Goal: Complete application form: Complete application form

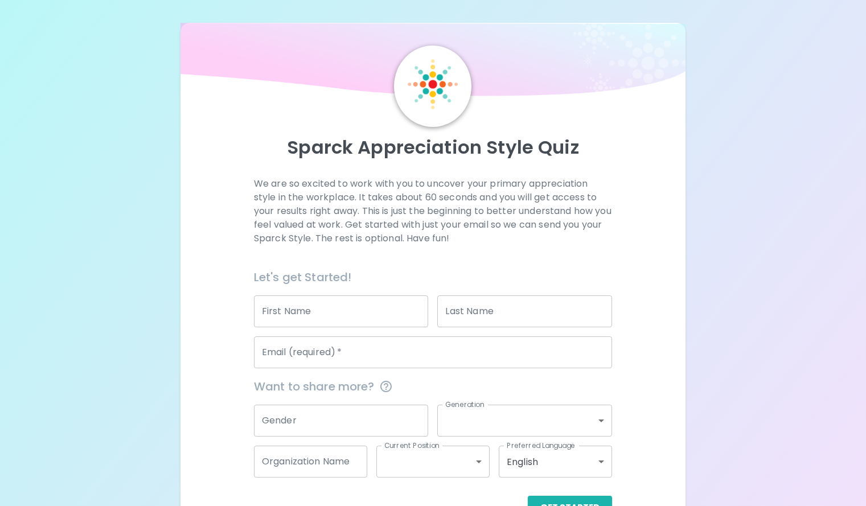
scroll to position [64, 0]
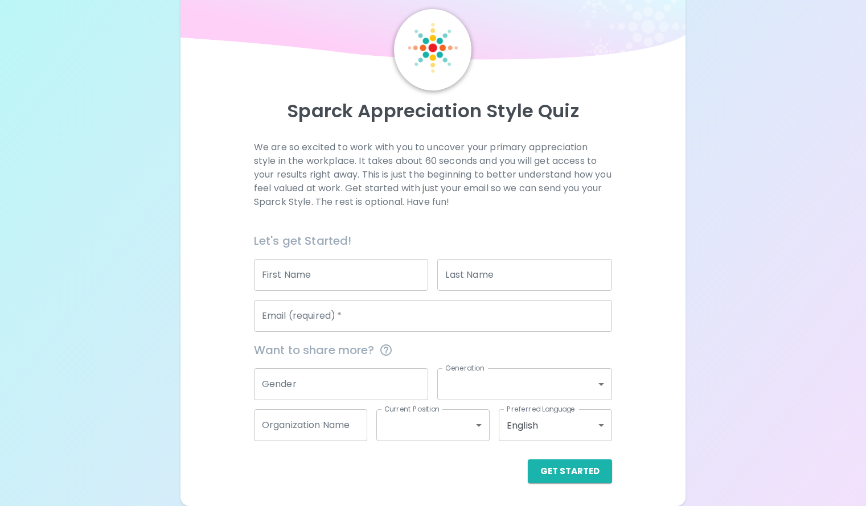
click at [392, 277] on input "First Name" at bounding box center [341, 275] width 175 height 32
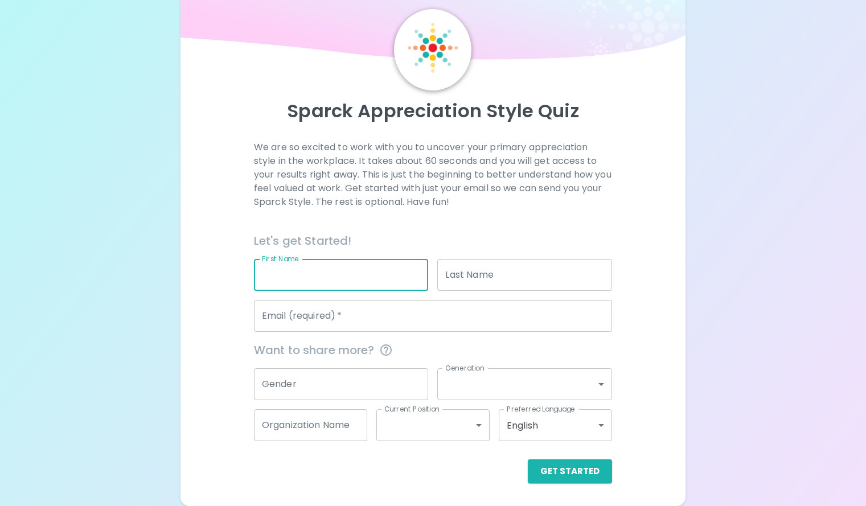
type input "[PERSON_NAME]"
type input "Kallungi"
type input "[EMAIL_ADDRESS][DOMAIN_NAME]"
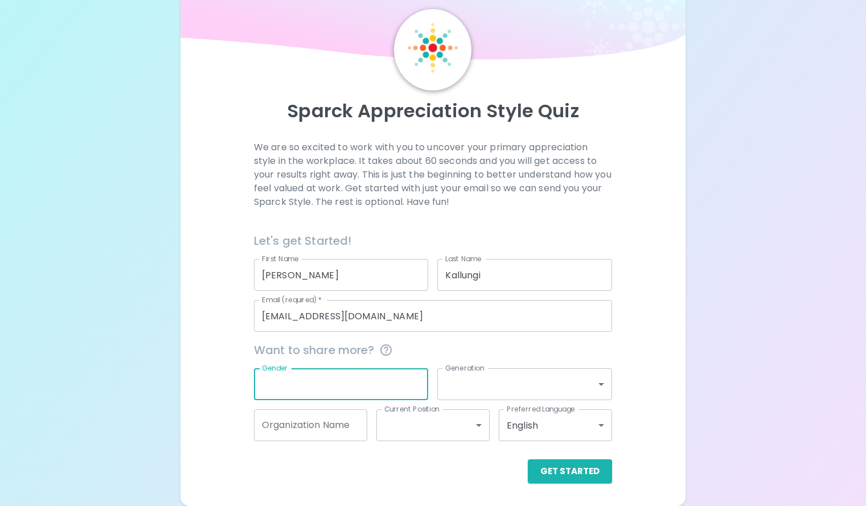
click at [384, 388] on input "Gender" at bounding box center [341, 384] width 175 height 32
type input "[DEMOGRAPHIC_DATA]"
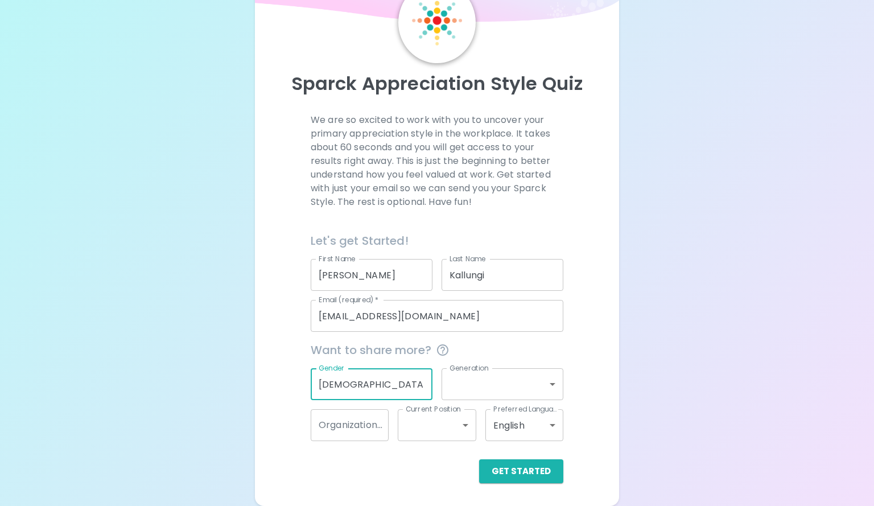
click at [444, 388] on body "Sparck Appreciation Style Quiz We are so excited to work with you to uncover yo…" at bounding box center [437, 221] width 874 height 570
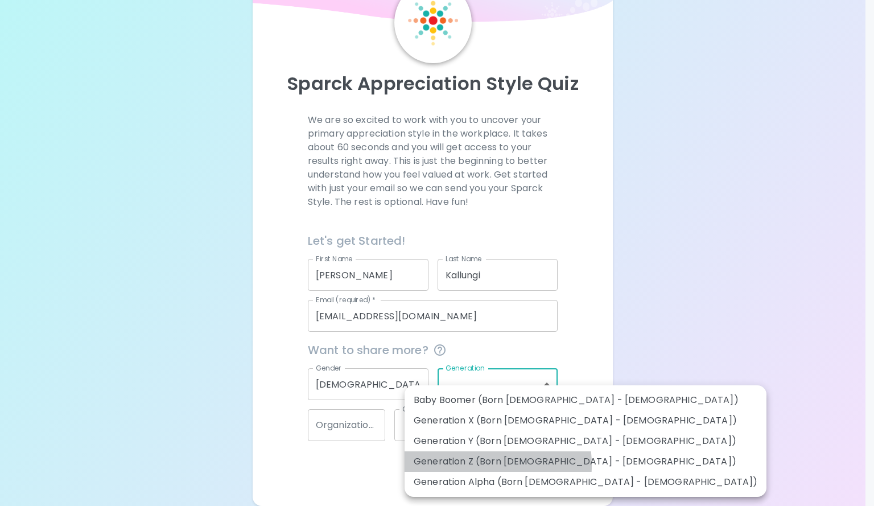
click at [459, 465] on li "Generation Z (Born [DEMOGRAPHIC_DATA] - [DEMOGRAPHIC_DATA])" at bounding box center [586, 461] width 362 height 20
type input "generation_z"
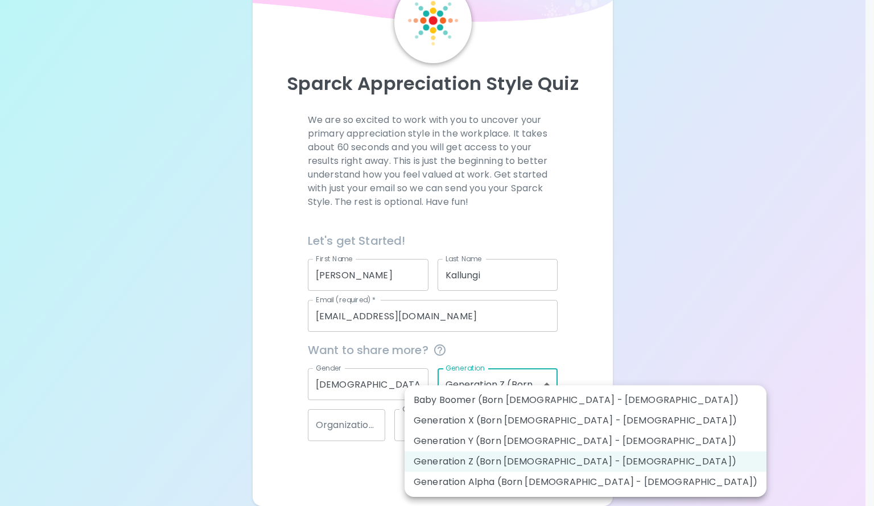
click at [504, 384] on body "Sparck Appreciation Style Quiz We are so excited to work with you to uncover yo…" at bounding box center [437, 221] width 874 height 570
drag, startPoint x: 335, startPoint y: 458, endPoint x: 351, endPoint y: 425, distance: 36.4
click at [351, 425] on div at bounding box center [437, 253] width 874 height 506
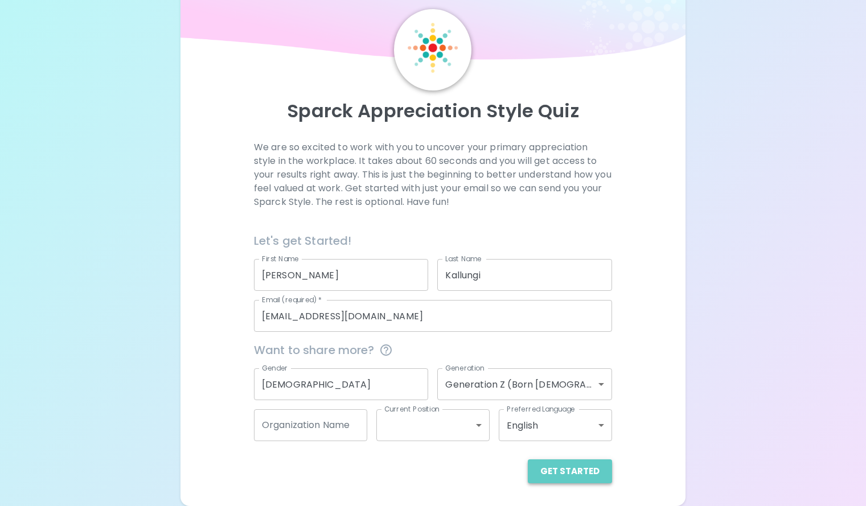
click at [546, 475] on button "Get Started" at bounding box center [570, 471] width 84 height 24
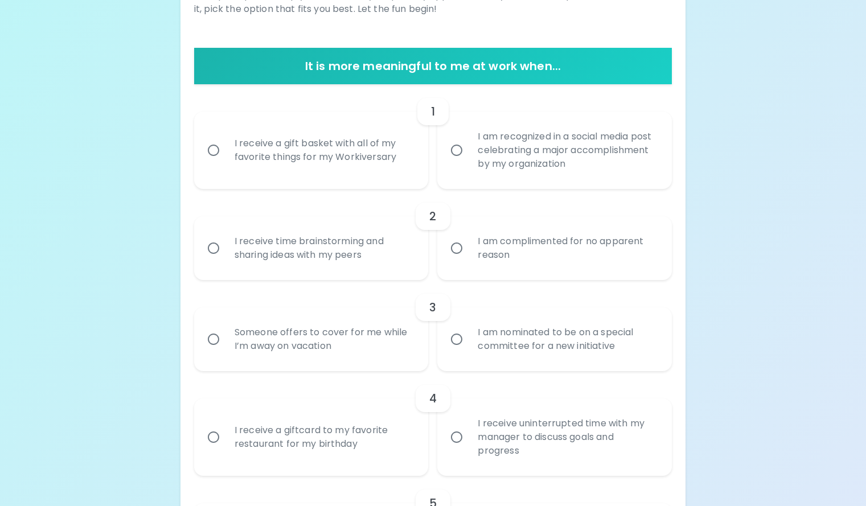
scroll to position [190, 0]
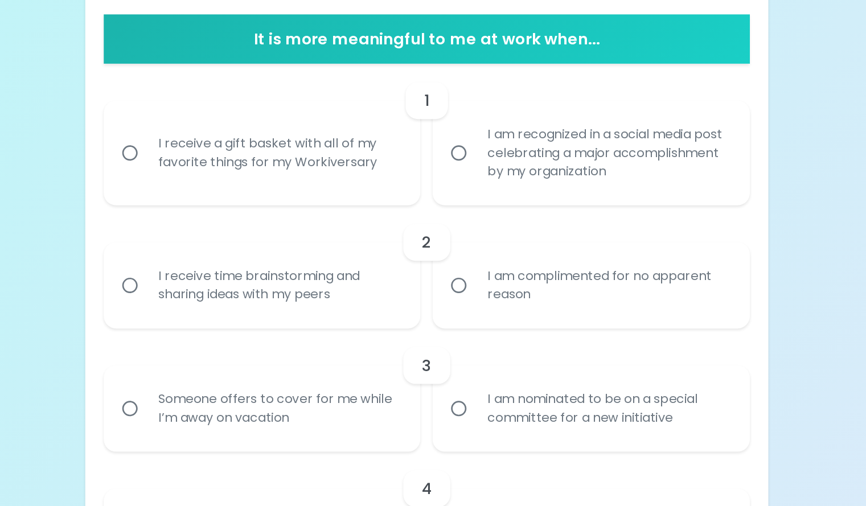
click at [397, 176] on div "I receive a gift basket with all of my favorite things for my Workiversary" at bounding box center [323, 148] width 197 height 55
click at [225, 160] on input "I receive a gift basket with all of my favorite things for my Workiversary" at bounding box center [213, 149] width 24 height 24
radio input "true"
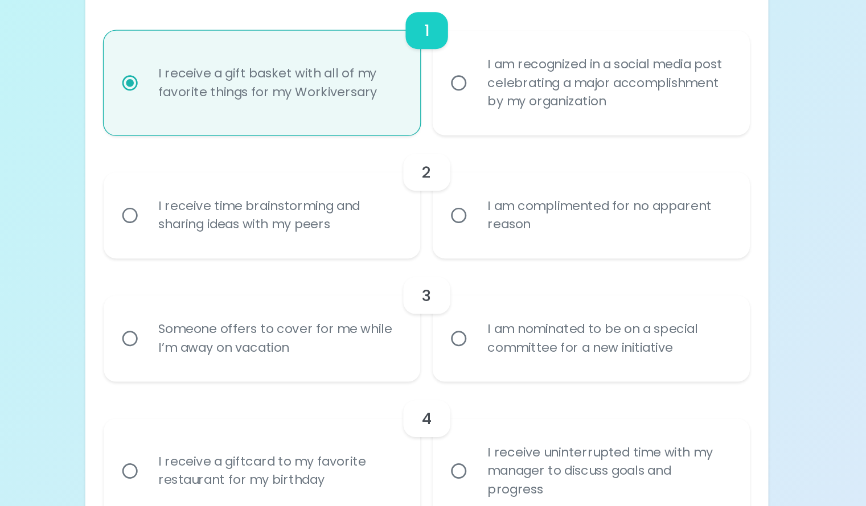
scroll to position [275, 0]
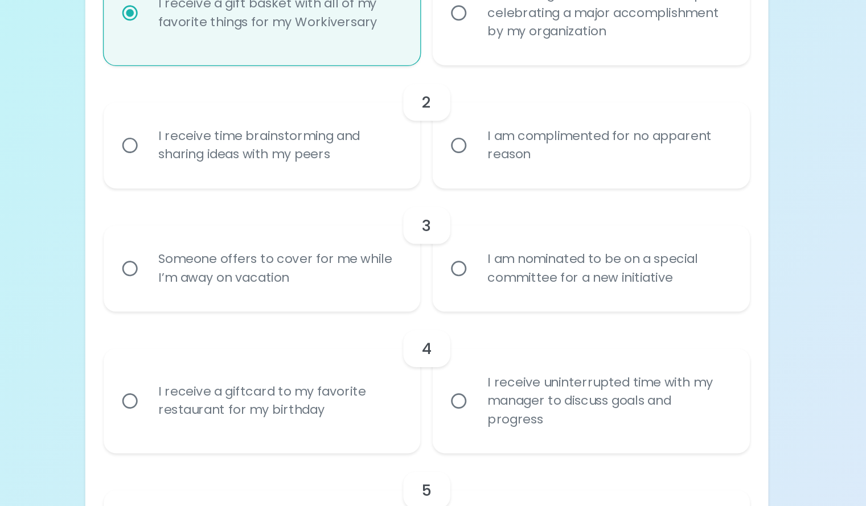
click at [413, 189] on div "I receive time brainstorming and sharing ideas with my peers" at bounding box center [323, 161] width 197 height 55
click at [225, 174] on input "I receive time brainstorming and sharing ideas with my peers" at bounding box center [213, 162] width 24 height 24
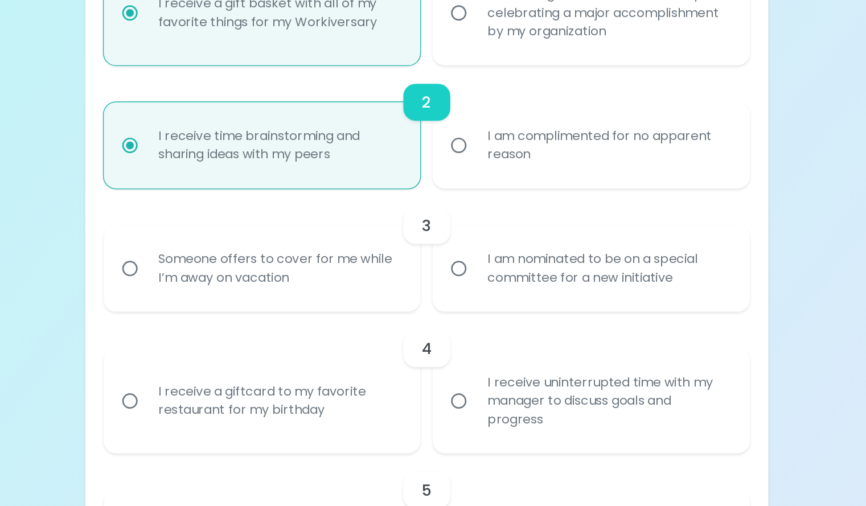
scroll to position [366, 0]
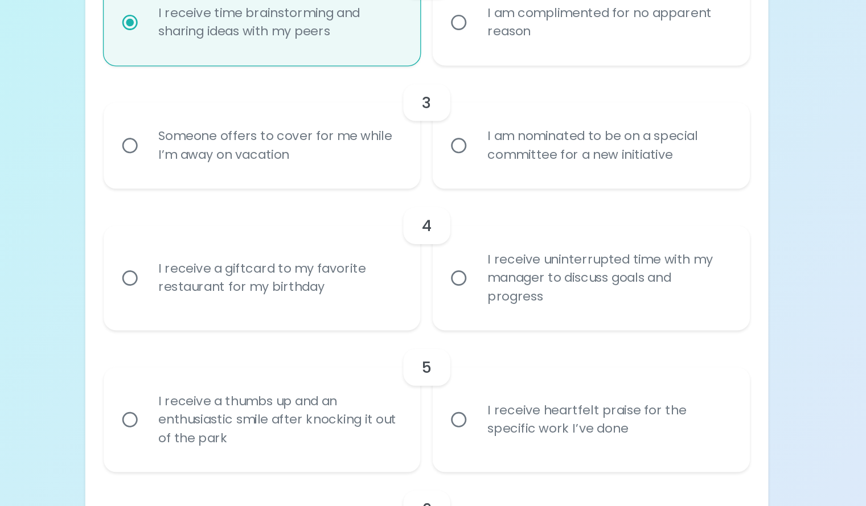
radio input "true"
click at [409, 189] on div "Someone offers to cover for me while I’m away on vacation" at bounding box center [323, 161] width 197 height 55
click at [225, 174] on input "Someone offers to cover for me while I’m away on vacation" at bounding box center [213, 162] width 24 height 24
radio input "false"
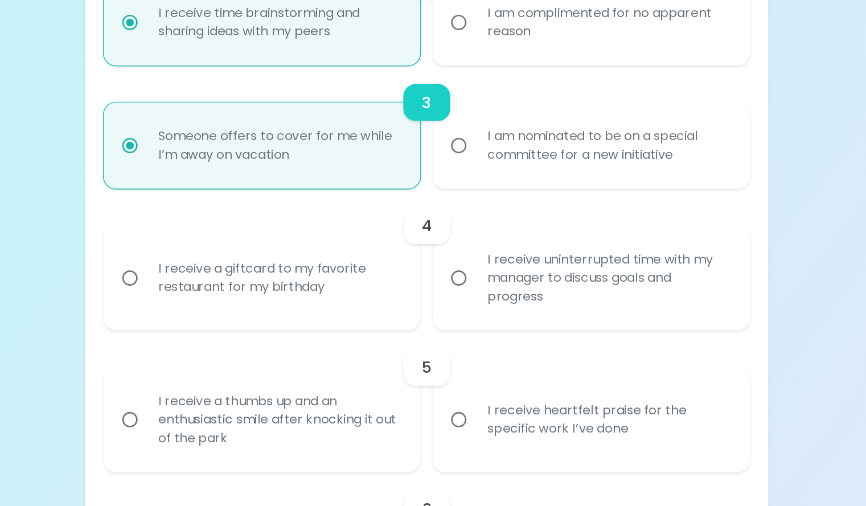
scroll to position [457, 0]
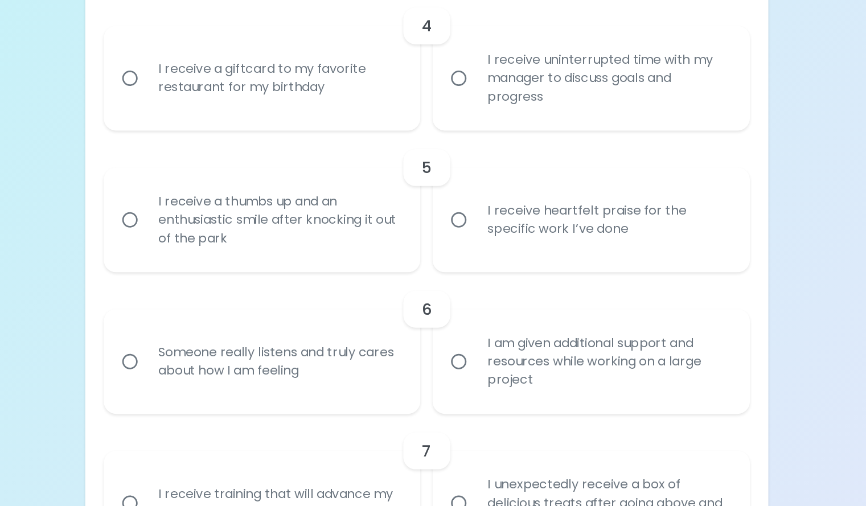
radio input "true"
click at [357, 196] on div "I receive a giftcard to my favorite restaurant for my birthday" at bounding box center [323, 168] width 197 height 55
click at [225, 180] on input "I receive a giftcard to my favorite restaurant for my birthday" at bounding box center [213, 169] width 24 height 24
radio input "false"
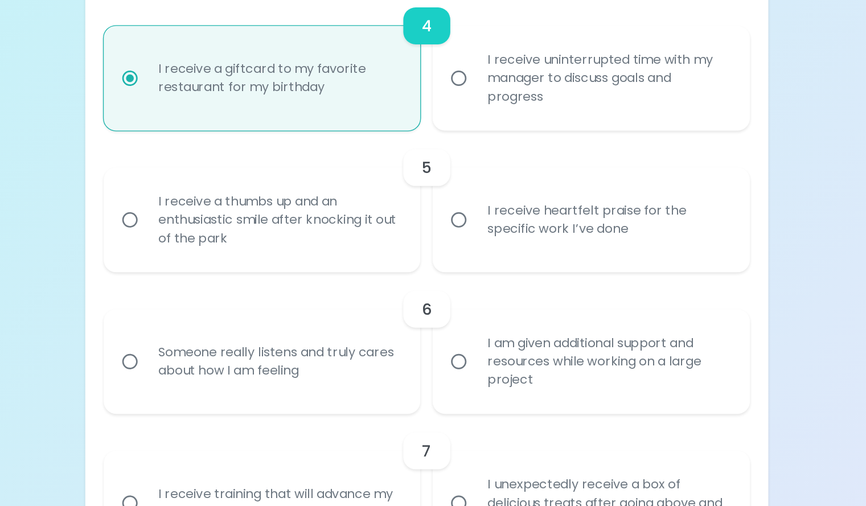
scroll to position [548, 0]
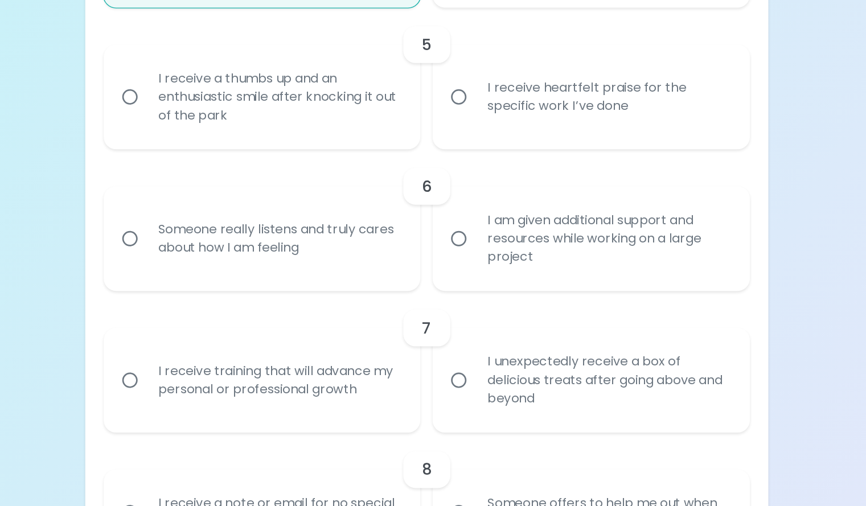
radio input "true"
click at [456, 194] on input "I receive heartfelt praise for the specific work I’ve done" at bounding box center [456, 182] width 24 height 24
radio input "false"
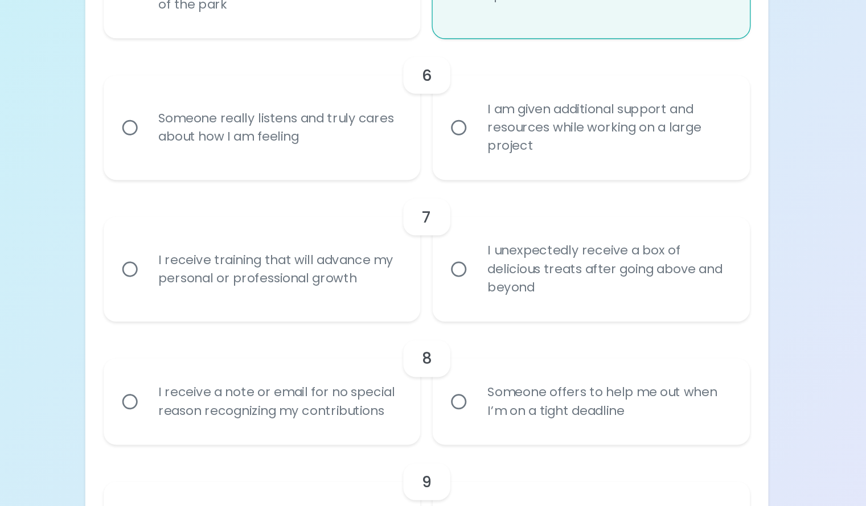
scroll to position [639, 0]
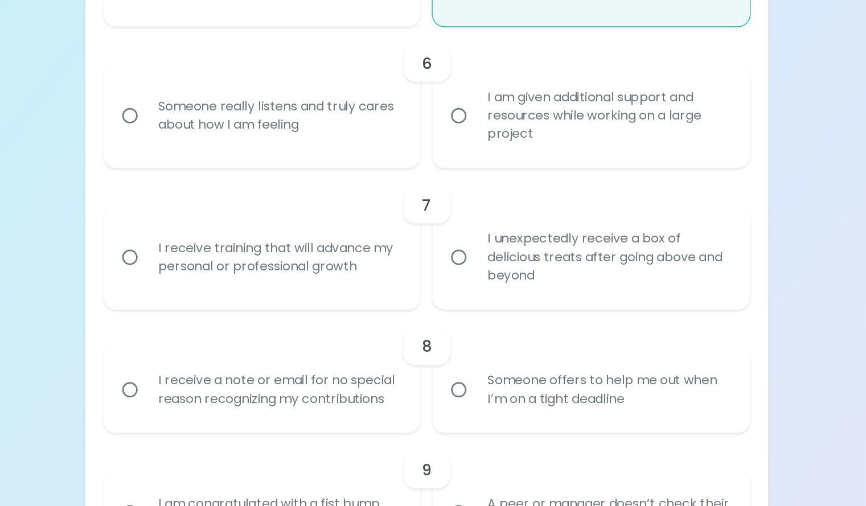
radio input "true"
click at [367, 223] on div "Someone really listens and truly cares about how I am feeling" at bounding box center [323, 195] width 197 height 55
click at [225, 208] on input "Someone really listens and truly cares about how I am feeling" at bounding box center [213, 196] width 24 height 24
radio input "false"
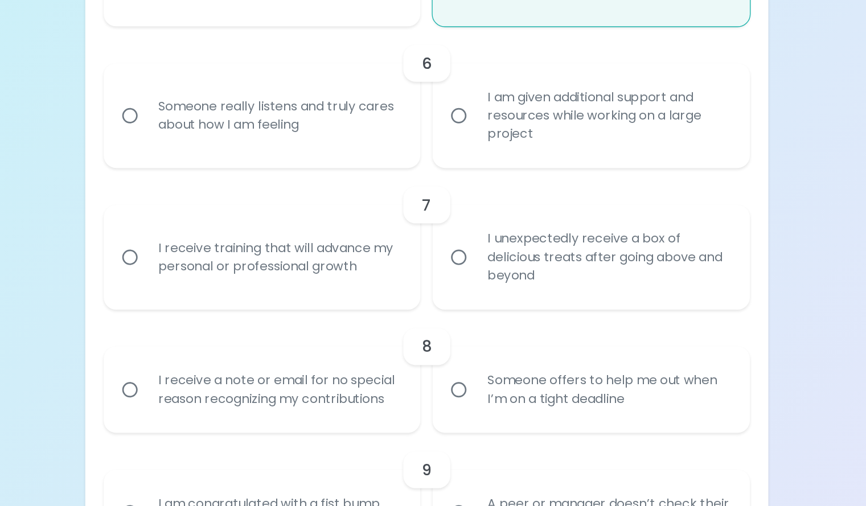
radio input "false"
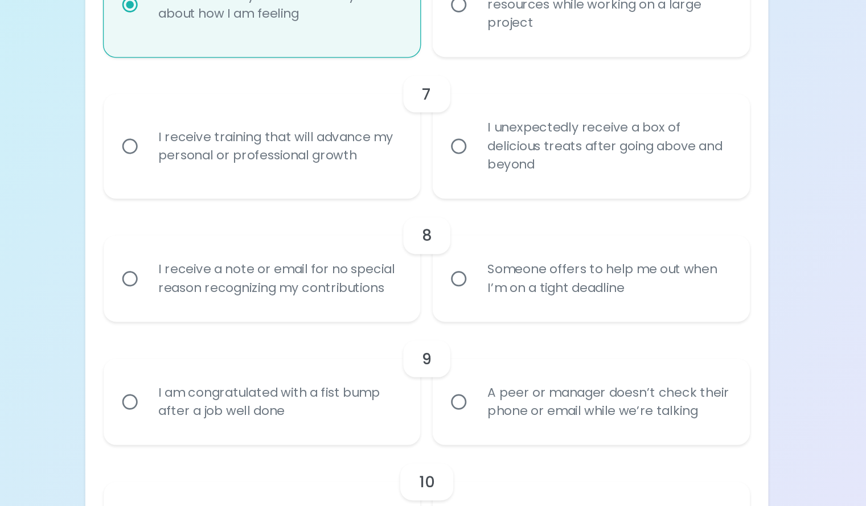
scroll to position [730, 0]
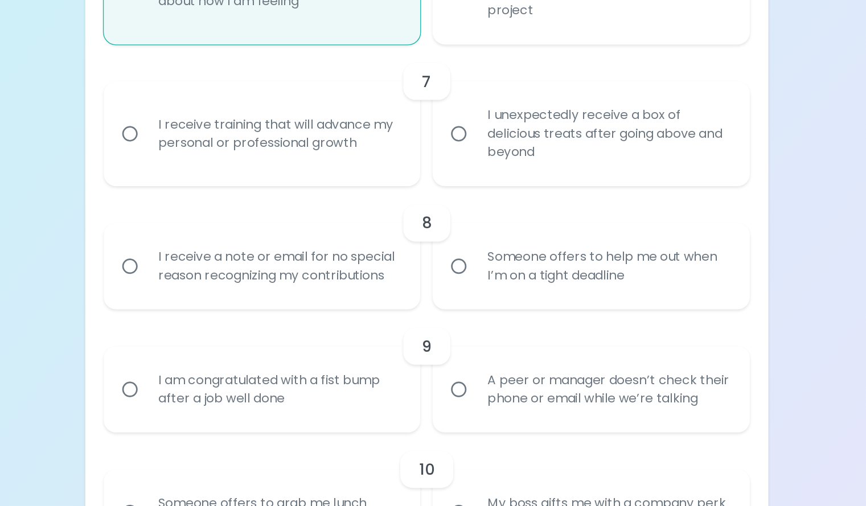
radio input "true"
click at [382, 237] on div "I receive training that will advance my personal or professional growth" at bounding box center [323, 209] width 197 height 55
click at [225, 221] on input "I receive training that will advance my personal or professional growth" at bounding box center [213, 209] width 24 height 24
radio input "false"
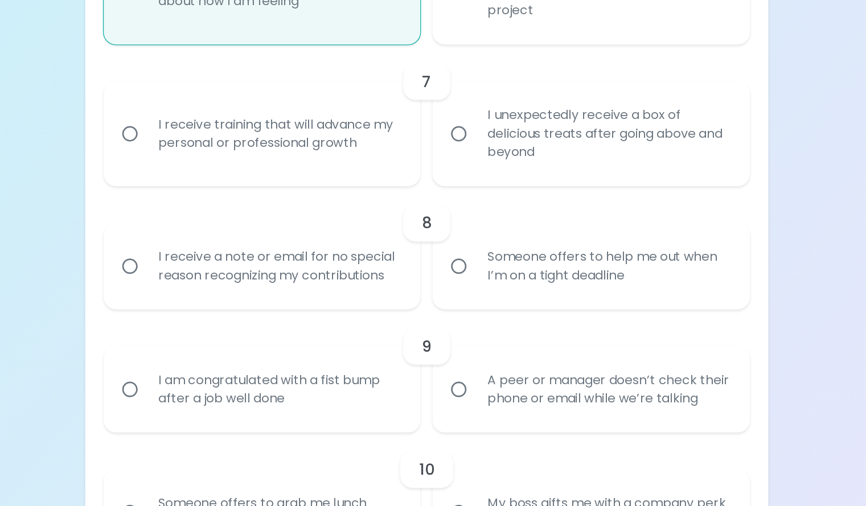
radio input "false"
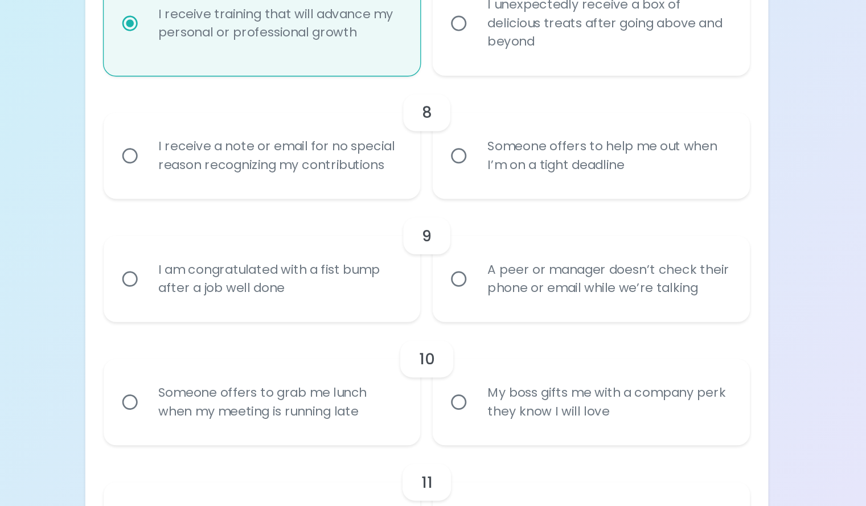
scroll to position [821, 0]
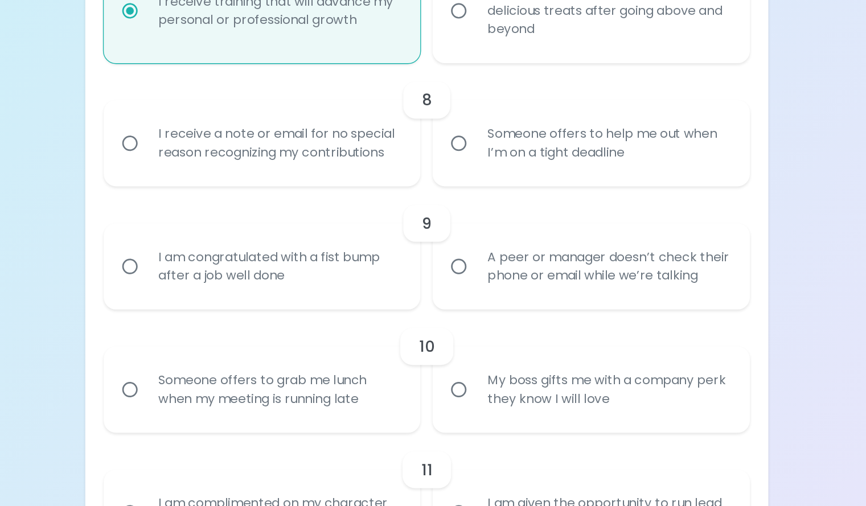
radio input "true"
click at [398, 244] on div "I receive a note or email for no special reason recognizing my contributions" at bounding box center [323, 216] width 197 height 55
click at [225, 228] on input "I receive a note or email for no special reason recognizing my contributions" at bounding box center [213, 216] width 24 height 24
radio input "false"
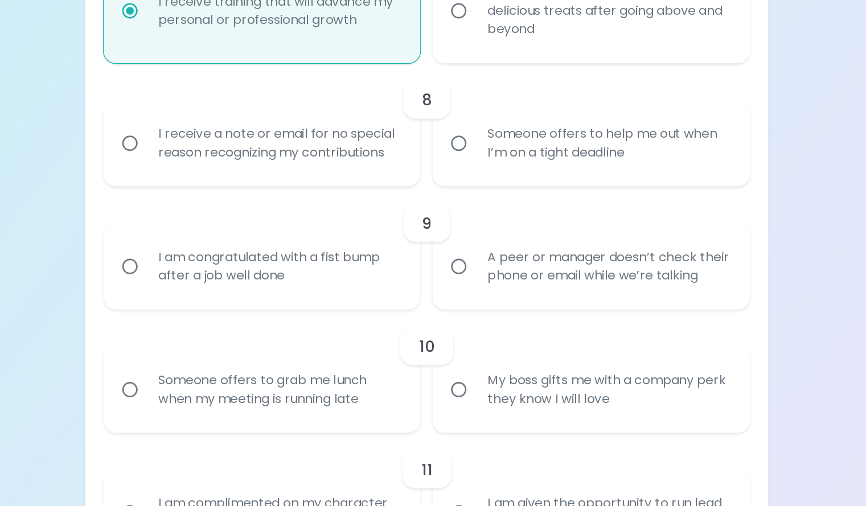
radio input "false"
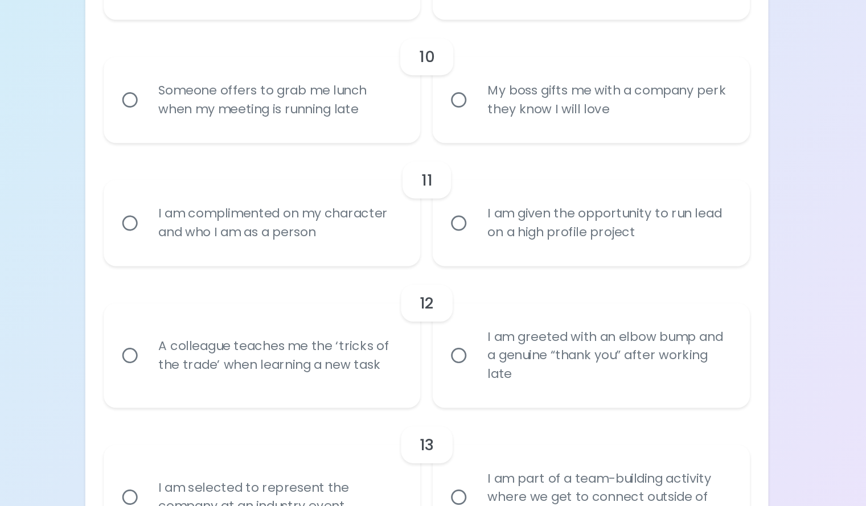
scroll to position [1021, 0]
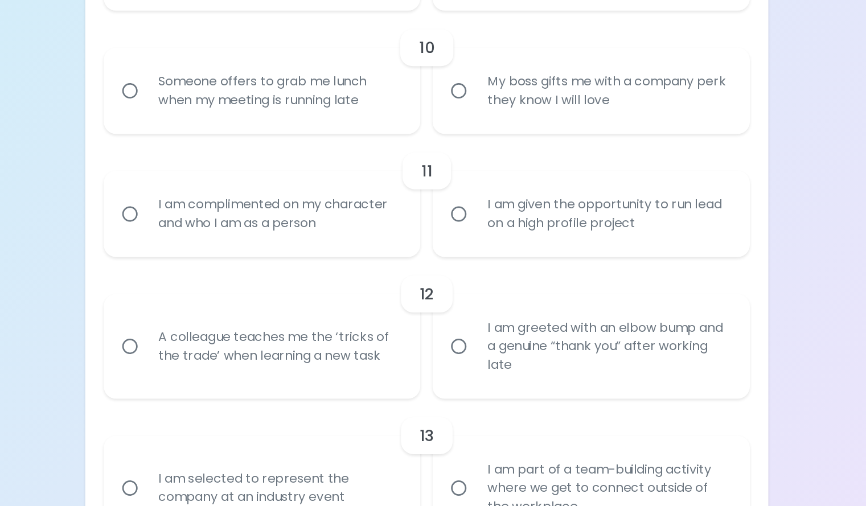
radio input "true"
click at [386, 135] on div "I am congratulated with a fist bump after a job well done" at bounding box center [323, 107] width 197 height 55
click at [225, 120] on input "I am congratulated with a fist bump after a job well done" at bounding box center [213, 108] width 24 height 24
radio input "false"
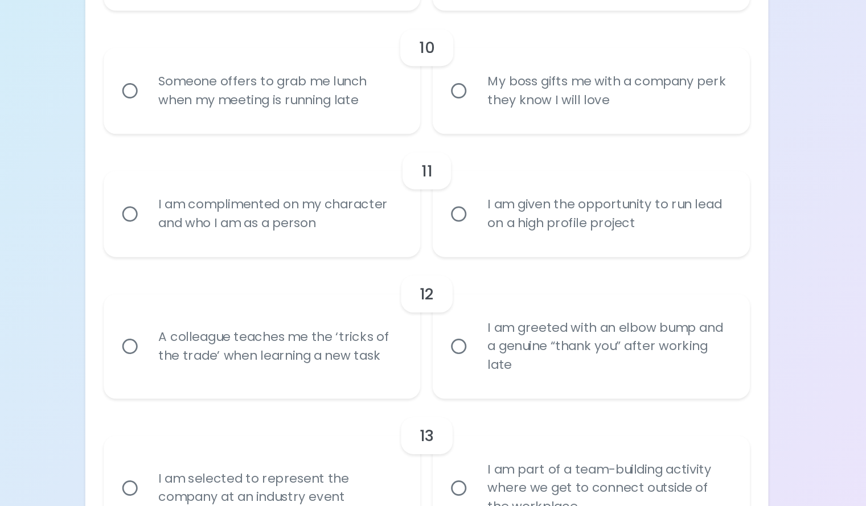
radio input "false"
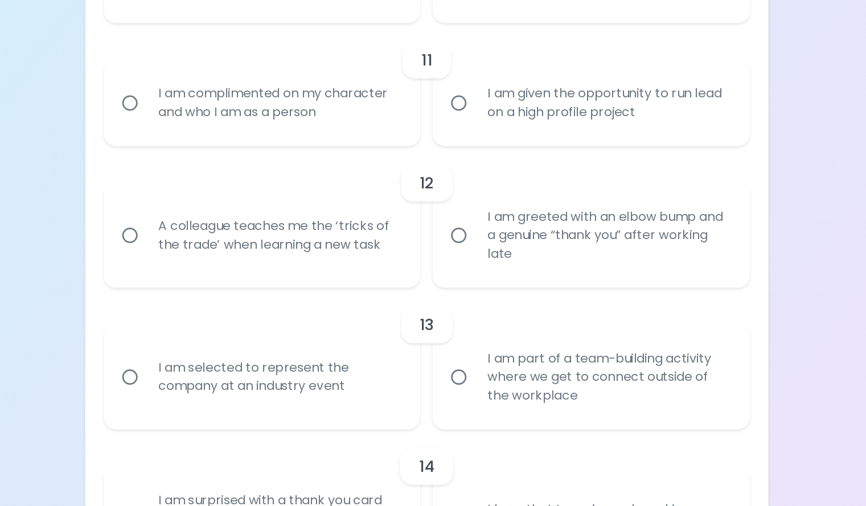
scroll to position [1112, 0]
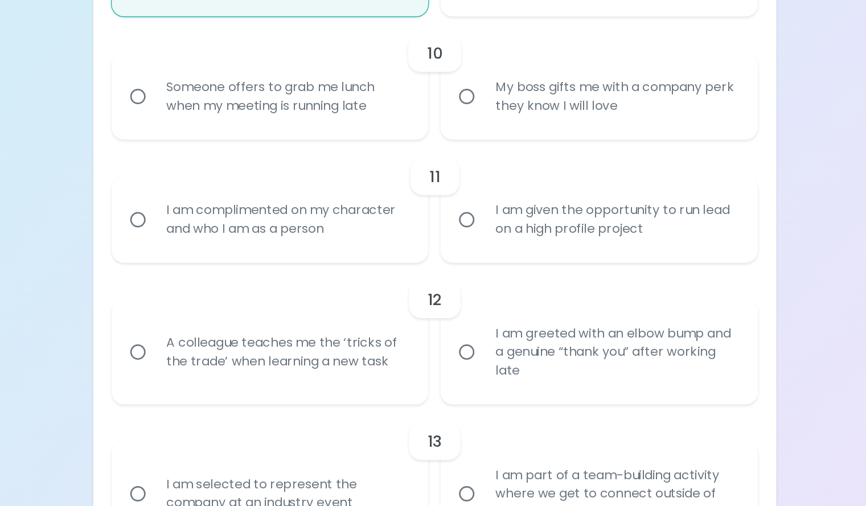
radio input "true"
radio input "false"
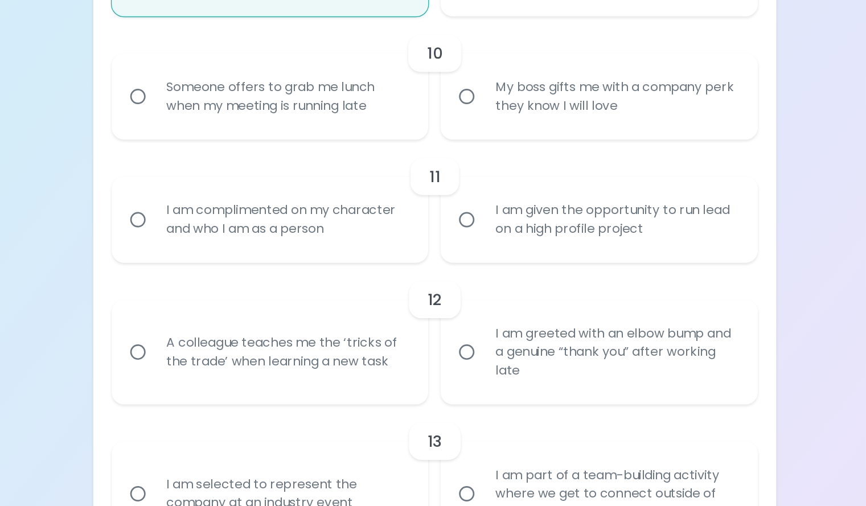
radio input "false"
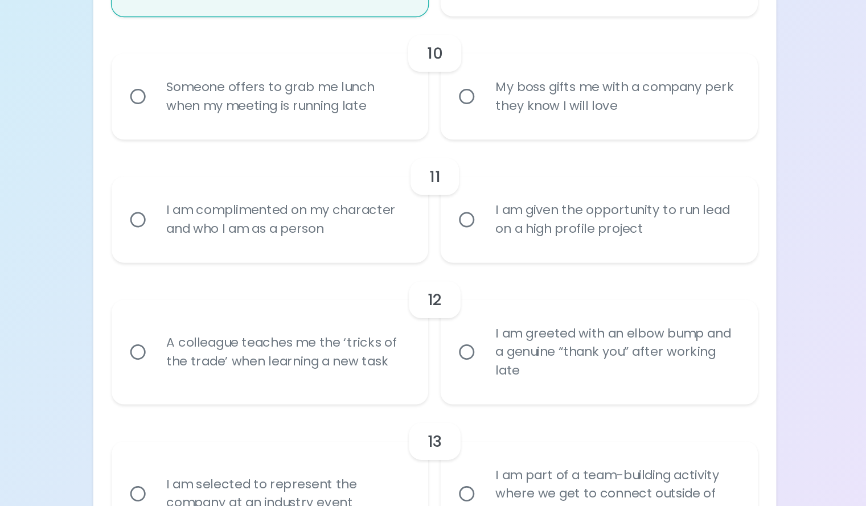
radio input "false"
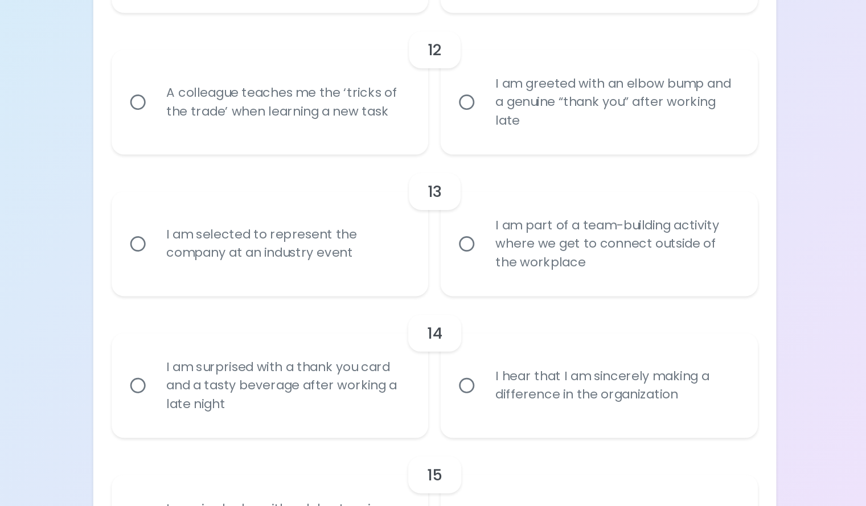
scroll to position [1206, 0]
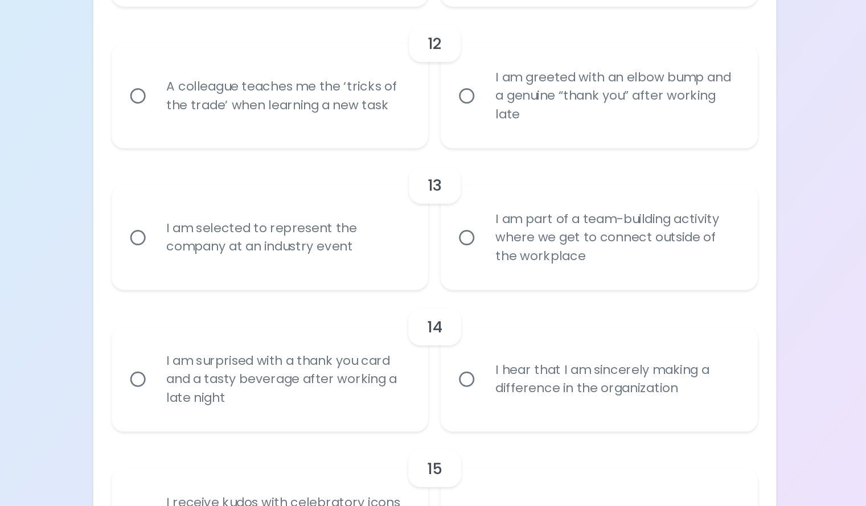
radio input "true"
click at [376, 41] on div "Someone offers to grab me lunch when my meeting is running late" at bounding box center [323, 13] width 197 height 55
click at [225, 26] on input "Someone offers to grab me lunch when my meeting is running late" at bounding box center [213, 14] width 24 height 24
radio input "false"
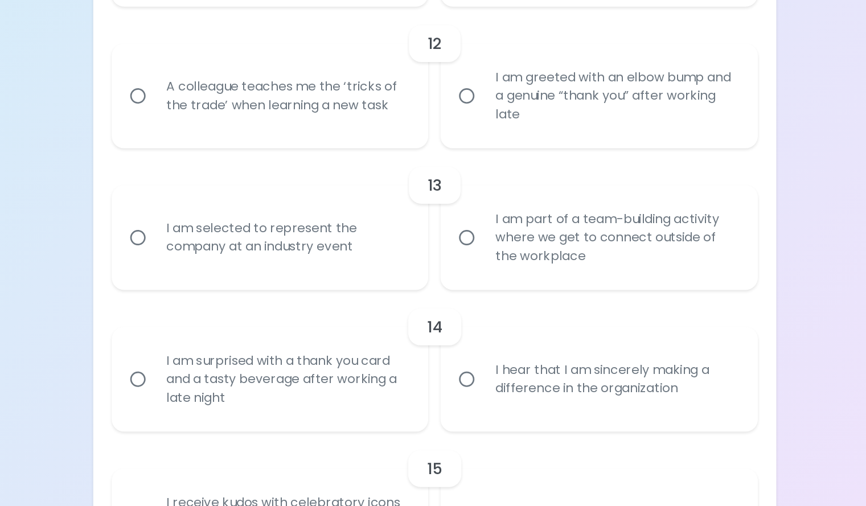
radio input "false"
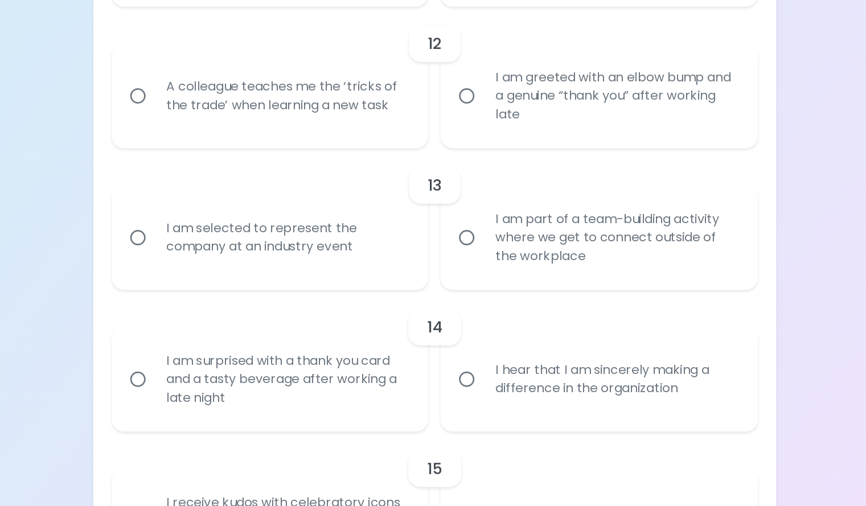
radio input "true"
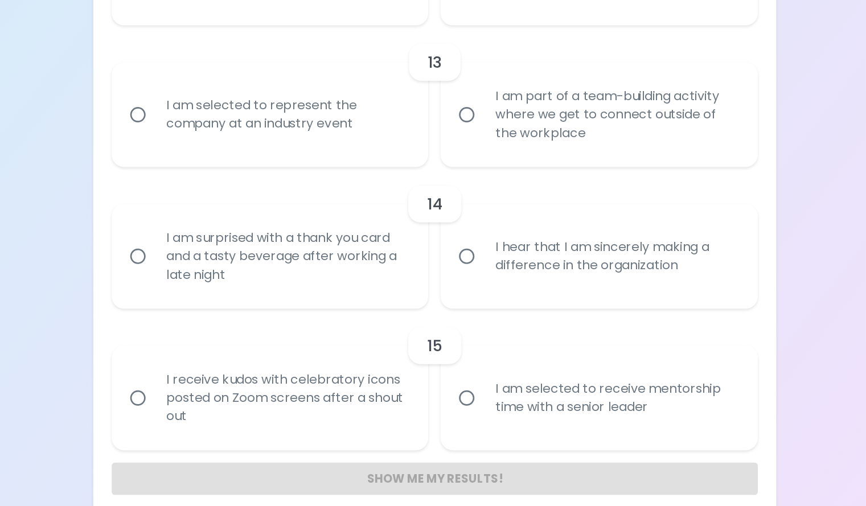
radio input "true"
click at [386, 41] on div "I am complimented on my character and who I am as a person" at bounding box center [323, 13] width 197 height 55
click at [225, 26] on input "I am complimented on my character and who I am as a person" at bounding box center [213, 14] width 24 height 24
radio input "false"
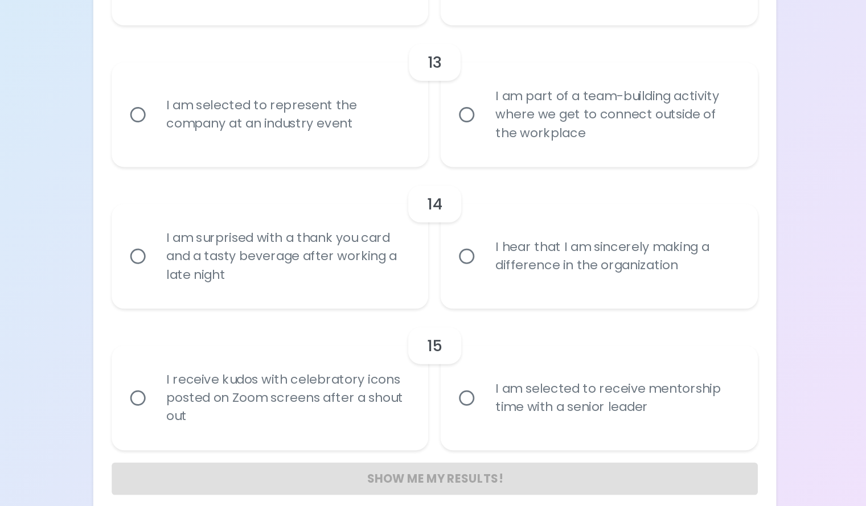
radio input "false"
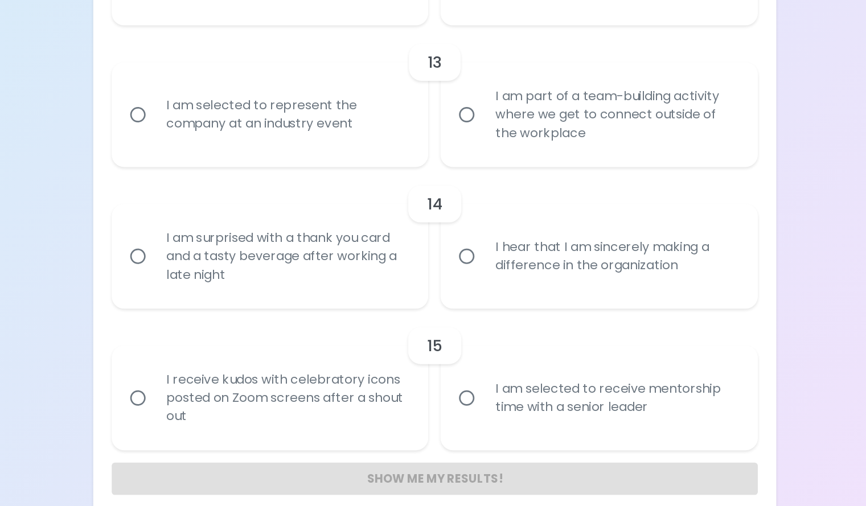
radio input "false"
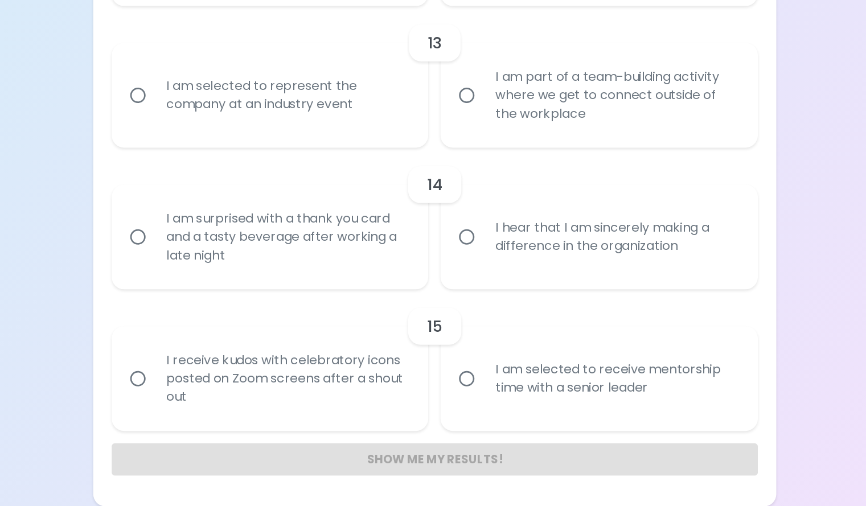
scroll to position [1388, 0]
radio input "true"
click at [473, 131] on div "I am greeted with an elbow bump and a genuine “thank you” after working late" at bounding box center [566, 97] width 197 height 68
click at [468, 109] on input "I am greeted with an elbow bump and a genuine “thank you” after working late" at bounding box center [456, 97] width 24 height 24
radio input "false"
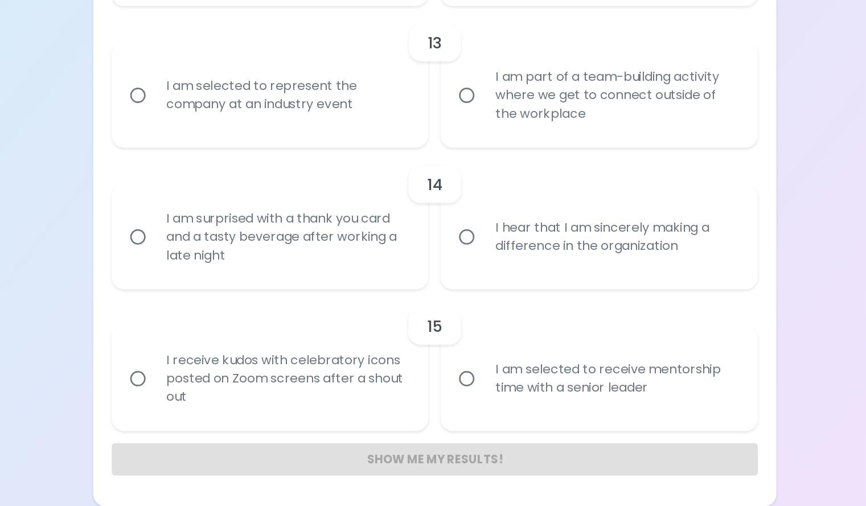
radio input "false"
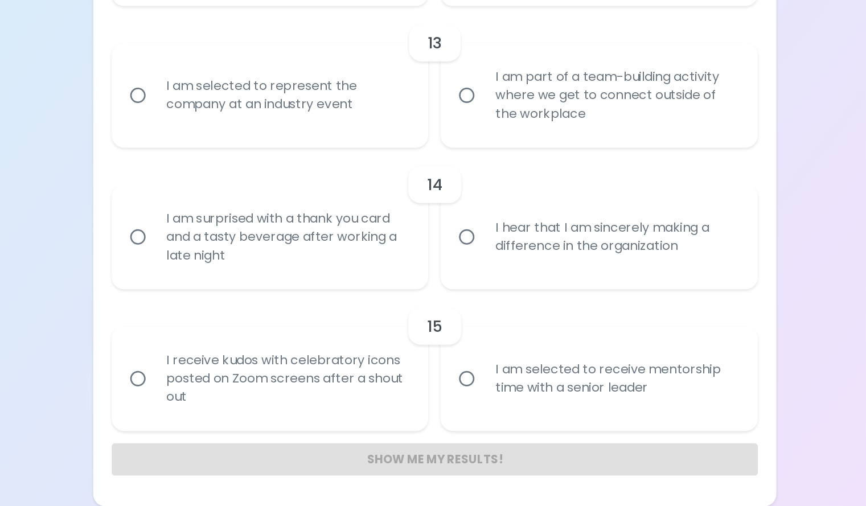
radio input "false"
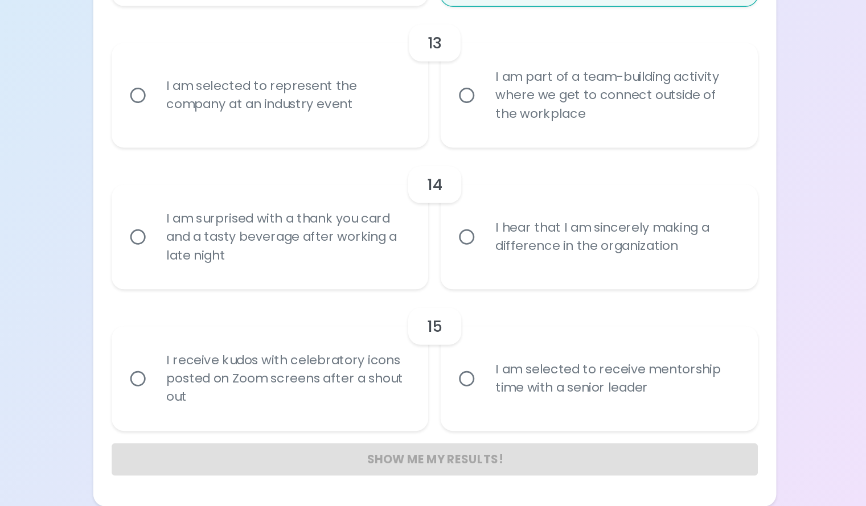
radio input "true"
click at [485, 236] on div "I am part of a team-building activity where we get to connect outside of the wo…" at bounding box center [566, 202] width 197 height 68
click at [468, 214] on input "I am part of a team-building activity where we get to connect outside of the wo…" at bounding box center [456, 202] width 24 height 24
radio input "false"
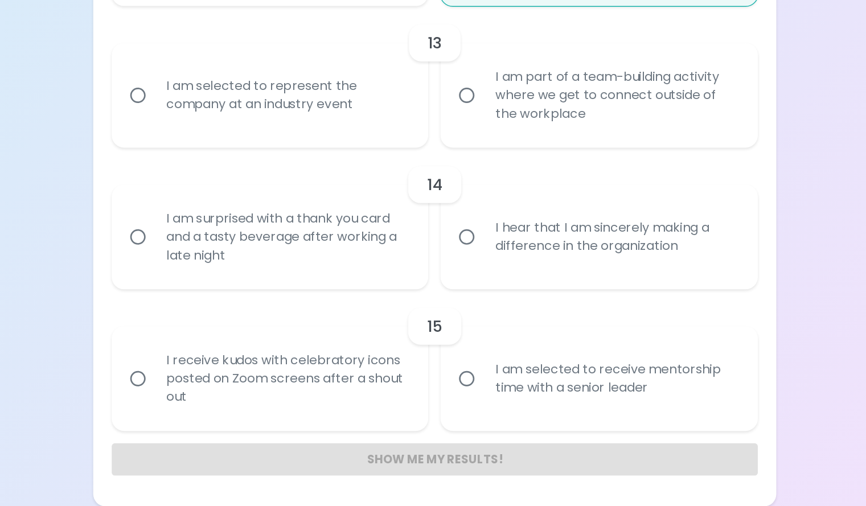
radio input "false"
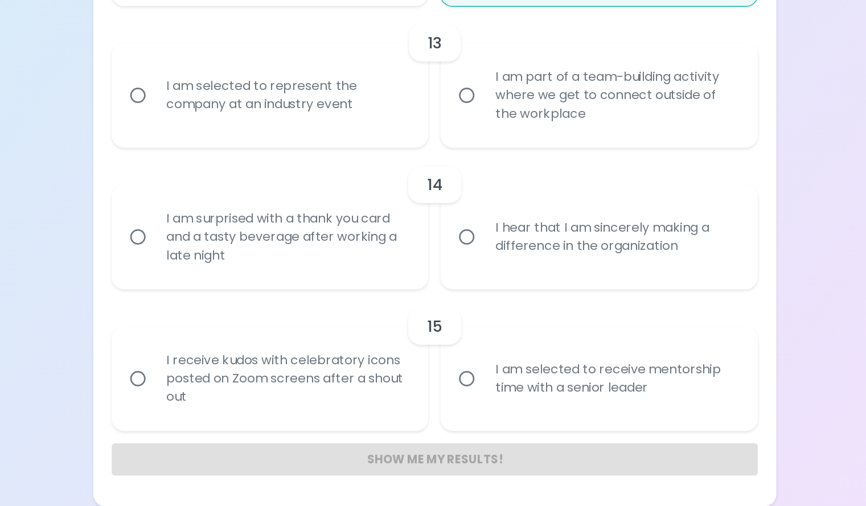
radio input "false"
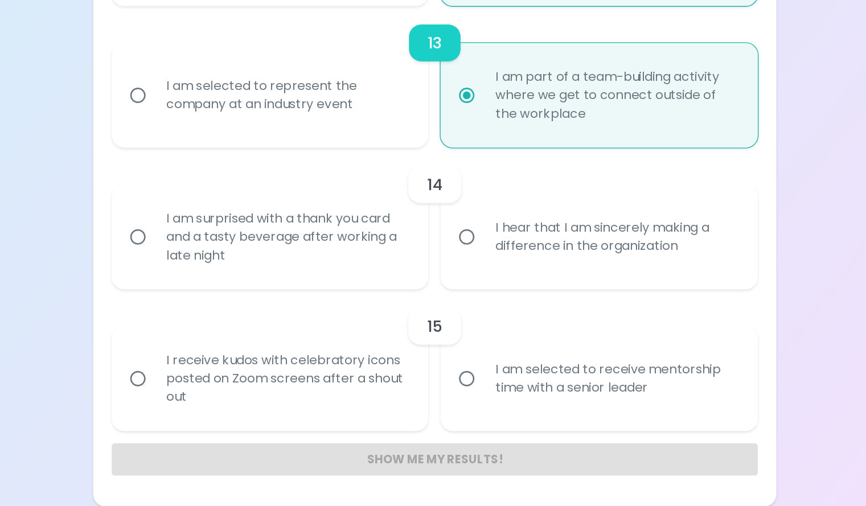
scroll to position [1570, 0]
radio input "true"
click at [499, 334] on div "I hear that I am sincerely making a difference in the organization" at bounding box center [566, 306] width 197 height 55
click at [468, 319] on input "I hear that I am sincerely making a difference in the organization" at bounding box center [456, 307] width 24 height 24
radio input "false"
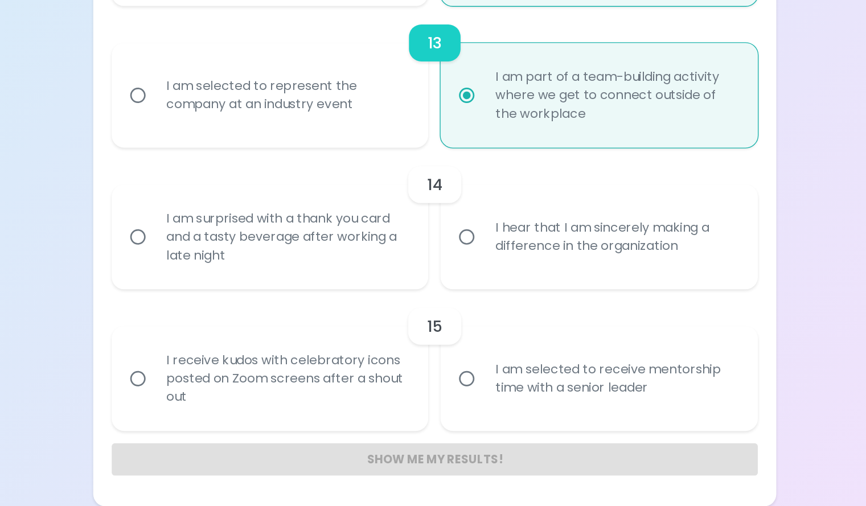
radio input "false"
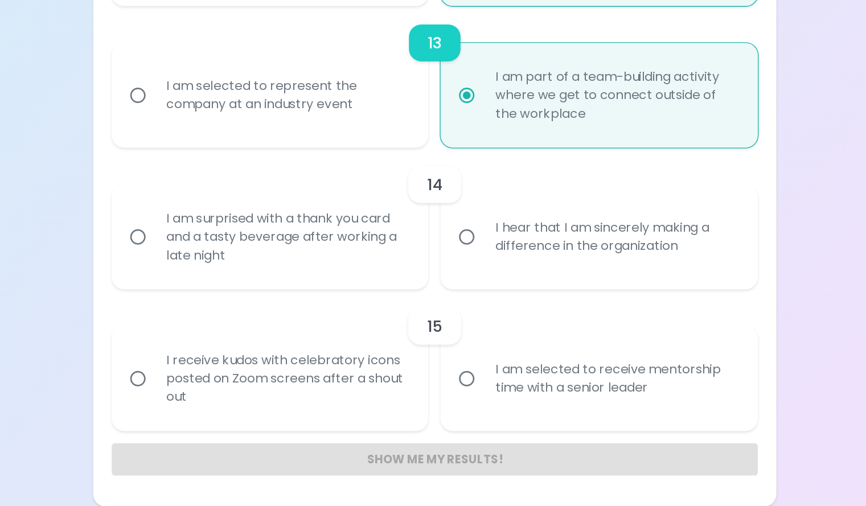
radio input "false"
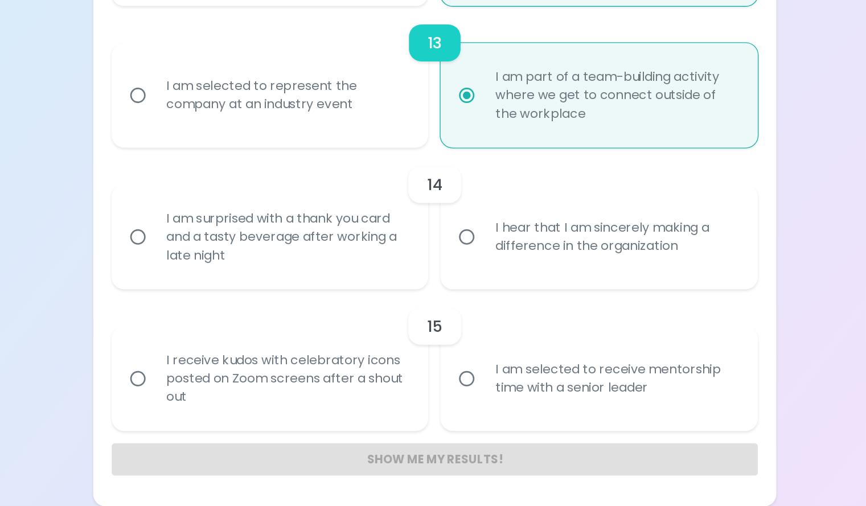
radio input "false"
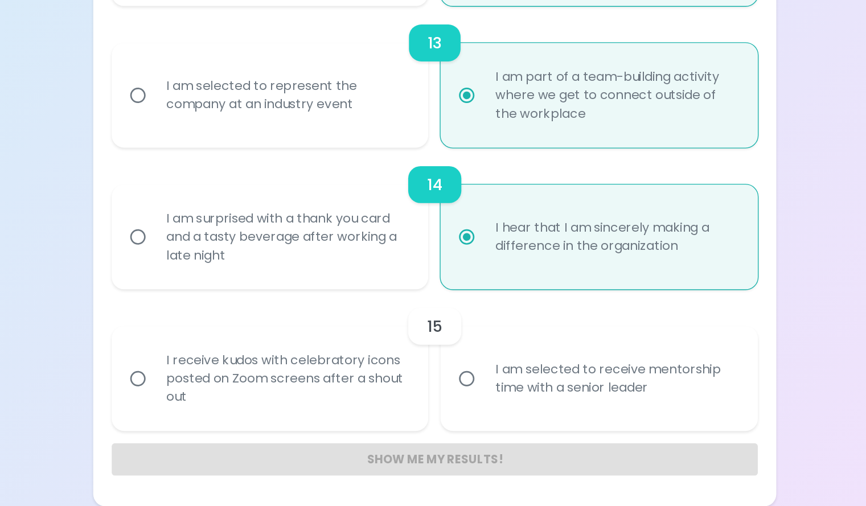
scroll to position [1661, 0]
radio input "true"
click at [404, 400] on div "I receive kudos with celebratory icons posted on Zoom screens after a shout out" at bounding box center [323, 411] width 197 height 68
click at [225, 400] on input "I receive kudos with celebratory icons posted on Zoom screens after a shout out" at bounding box center [213, 412] width 24 height 24
radio input "false"
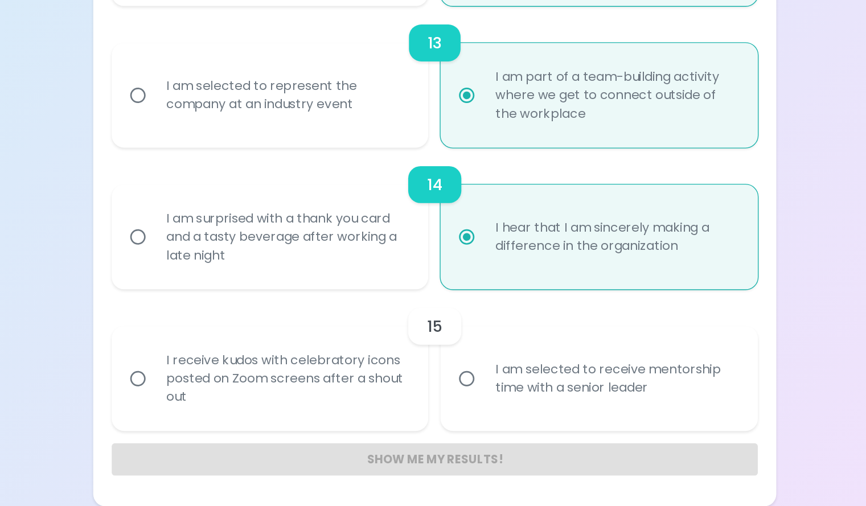
radio input "false"
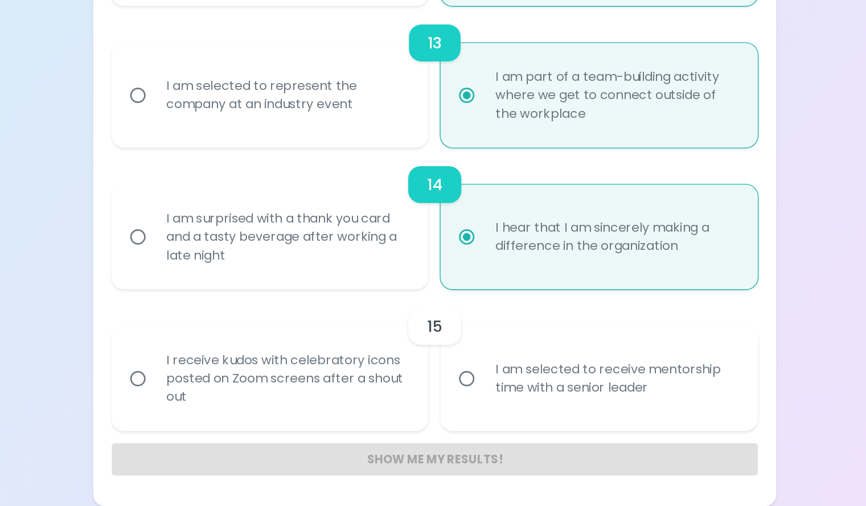
radio input "false"
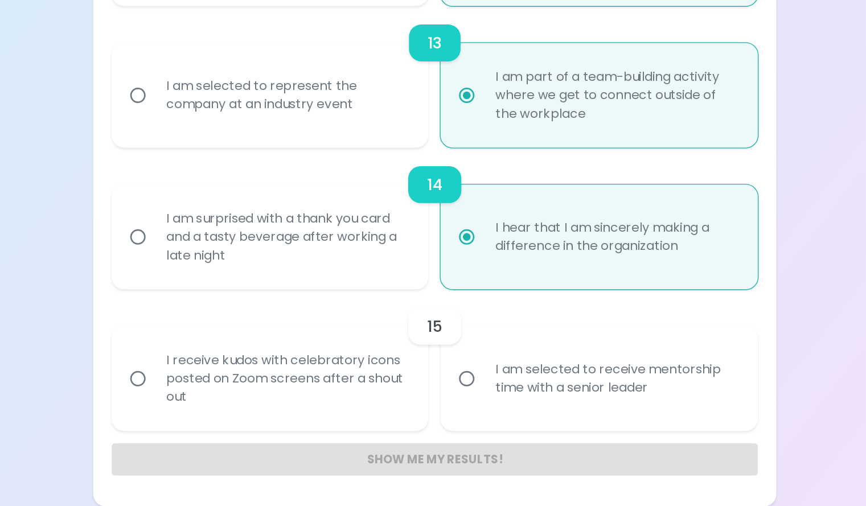
radio input "false"
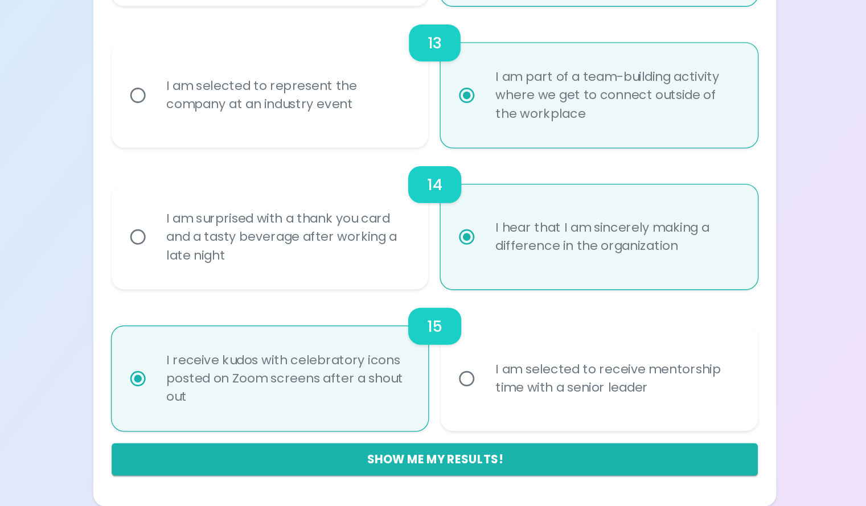
scroll to position [1676, 0]
radio input "true"
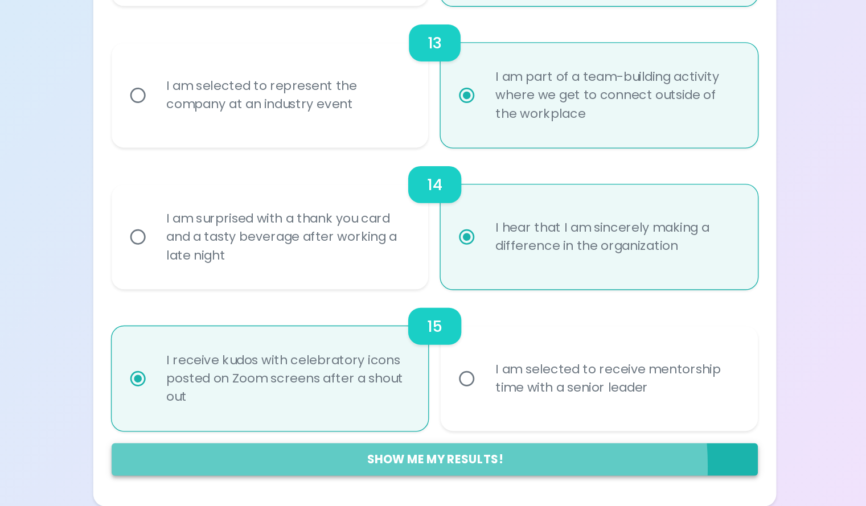
click at [486, 476] on button "Show me my results!" at bounding box center [433, 471] width 478 height 24
radio input "false"
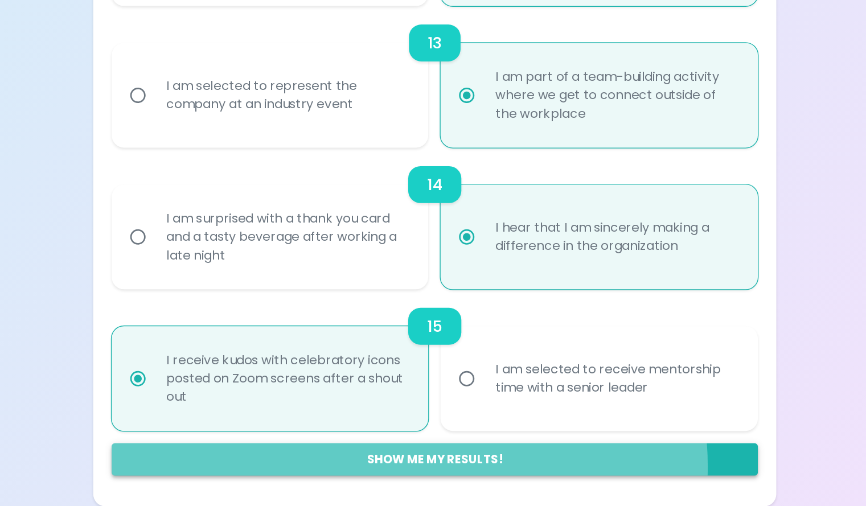
radio input "false"
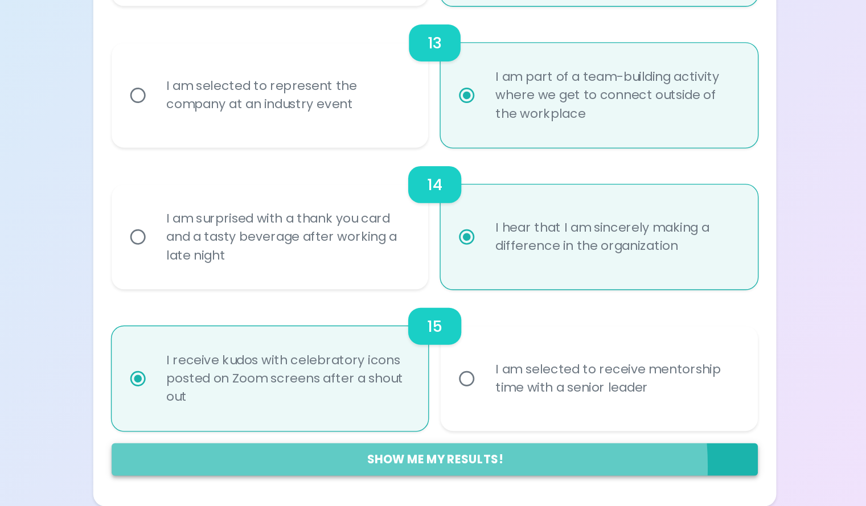
radio input "false"
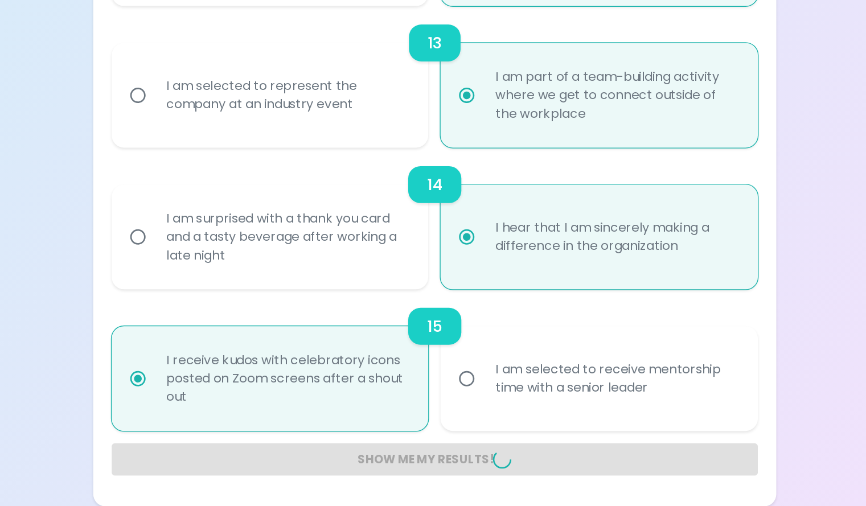
radio input "false"
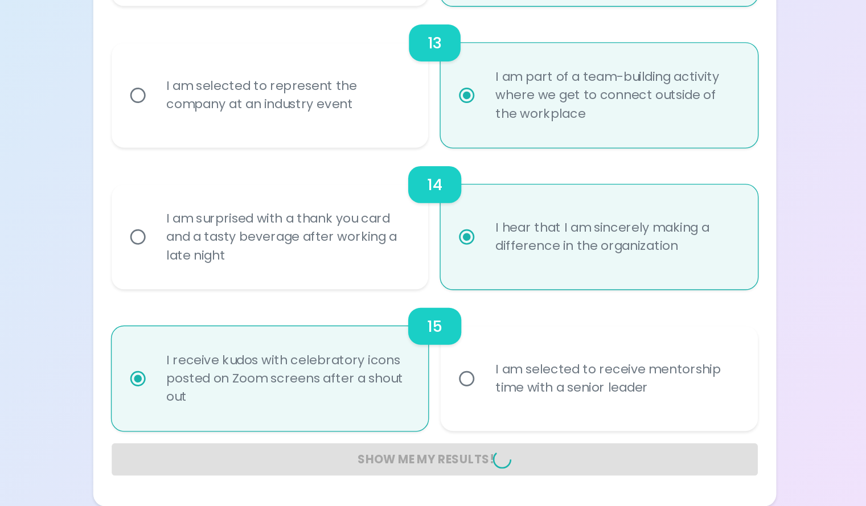
radio input "false"
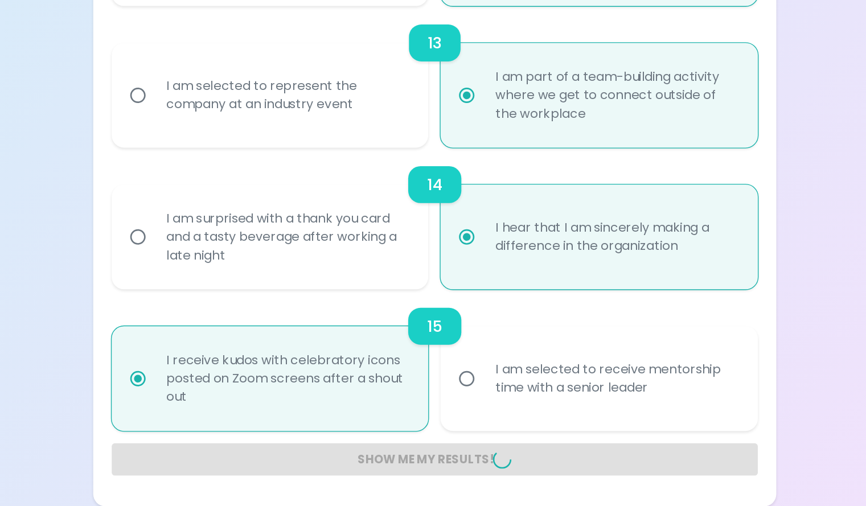
radio input "false"
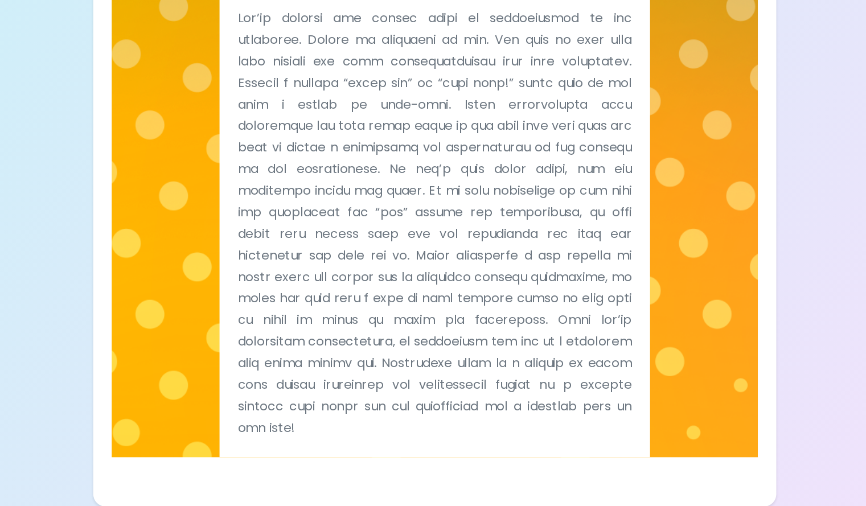
click at [486, 476] on div "Sparck Appreciation Style Tell Me" at bounding box center [433, 255] width 478 height 456
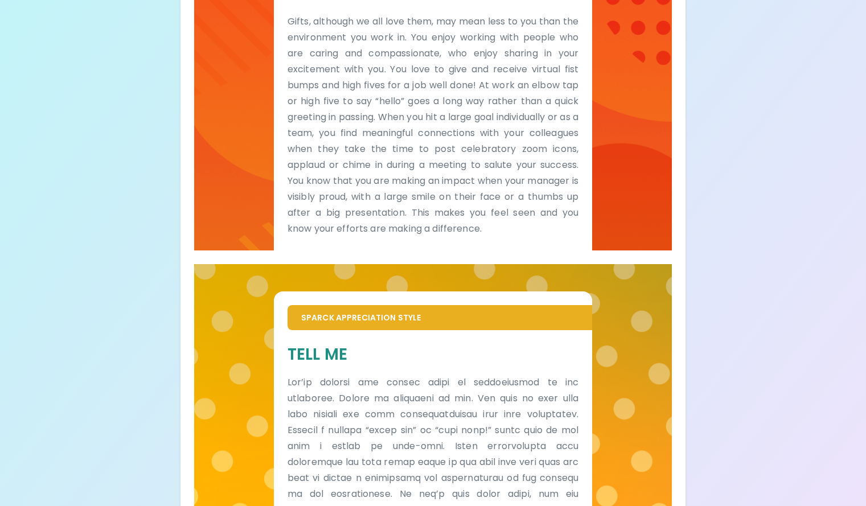
scroll to position [324, 0]
